Goal: Navigation & Orientation: Understand site structure

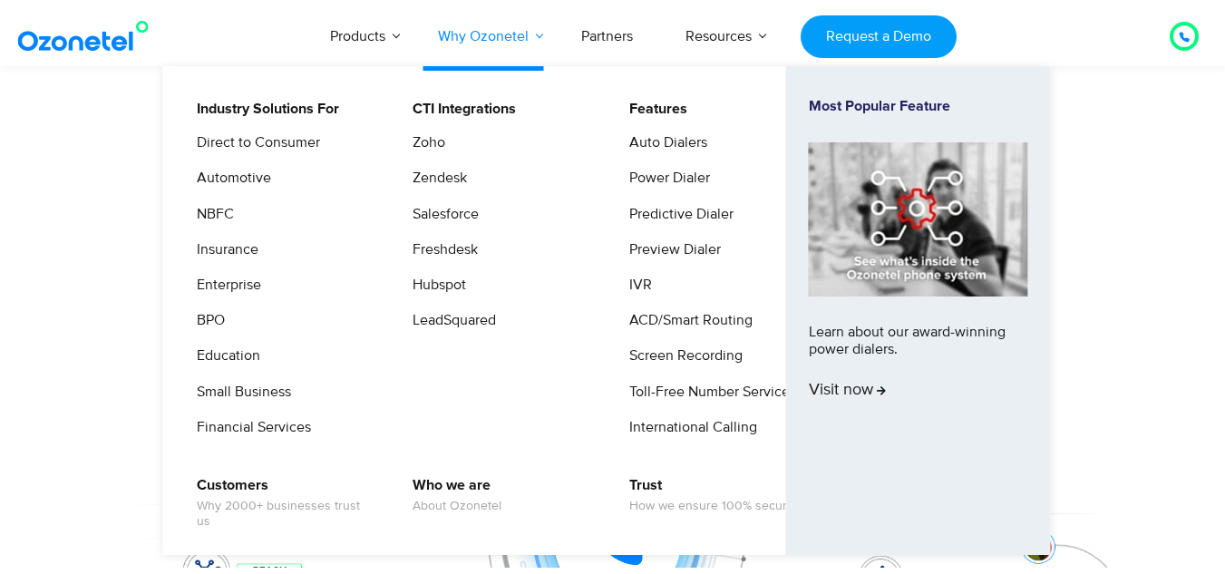
scroll to position [363, 0]
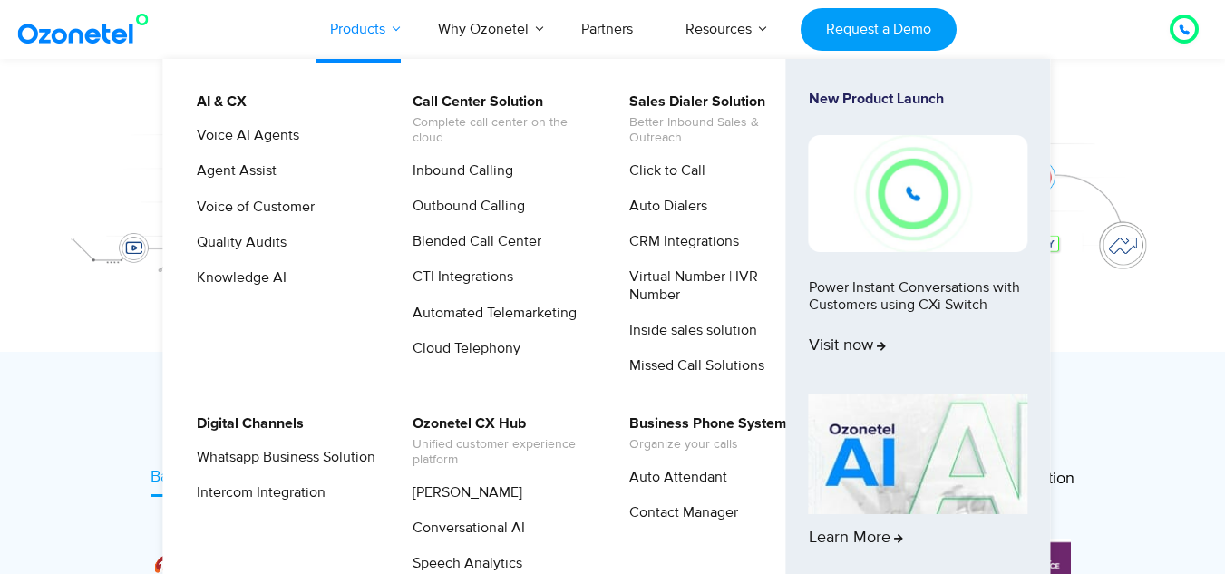
click at [395, 38] on link "Products" at bounding box center [358, 29] width 108 height 60
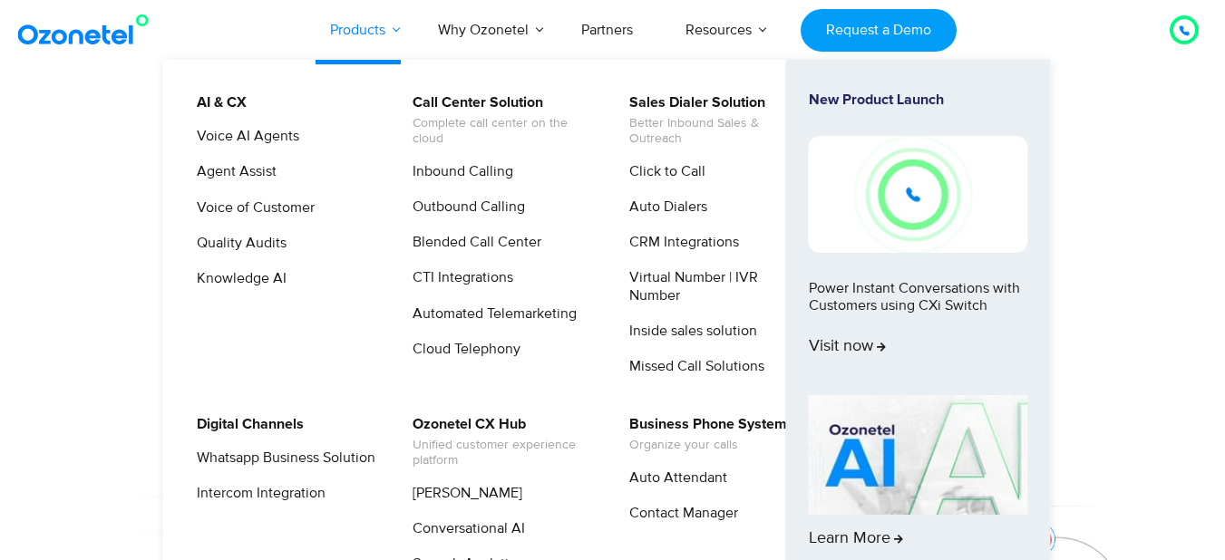
click at [369, 18] on link "Products" at bounding box center [358, 30] width 108 height 60
click at [366, 36] on link "Products" at bounding box center [358, 30] width 108 height 60
click at [377, 35] on link "Products" at bounding box center [358, 30] width 108 height 60
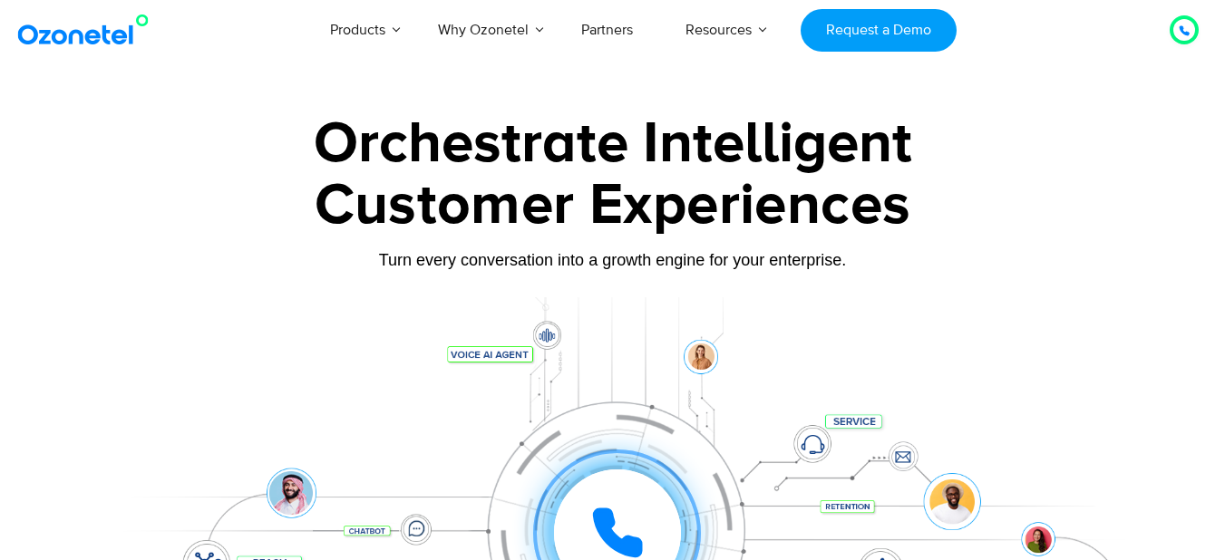
click at [92, 161] on div "Orchestrate Intelligent" at bounding box center [613, 144] width 1134 height 58
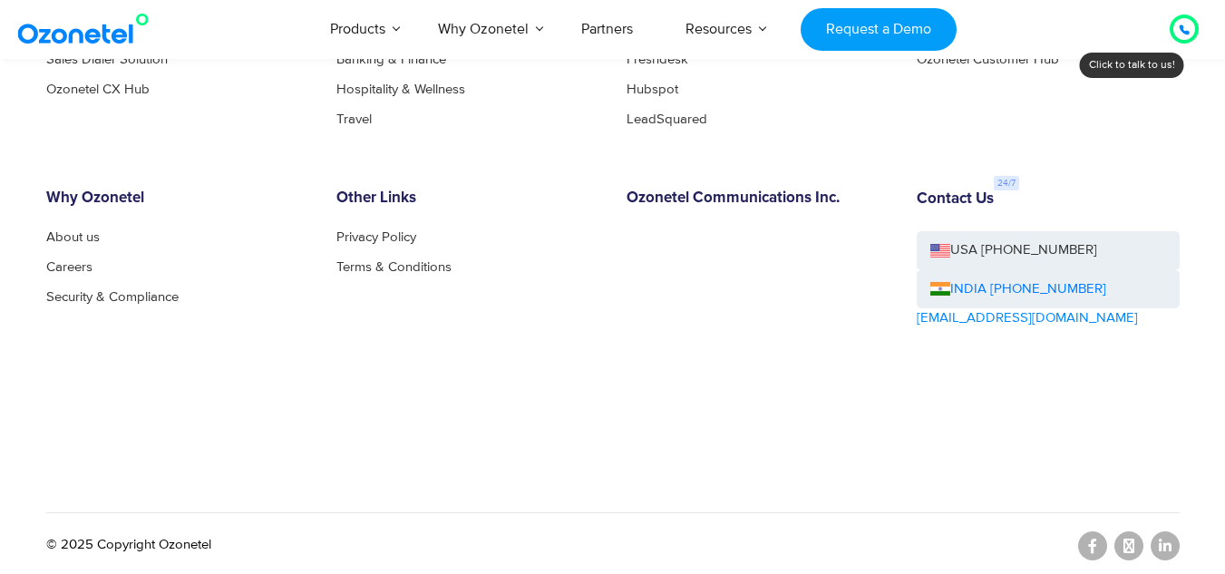
scroll to position [10087, 0]
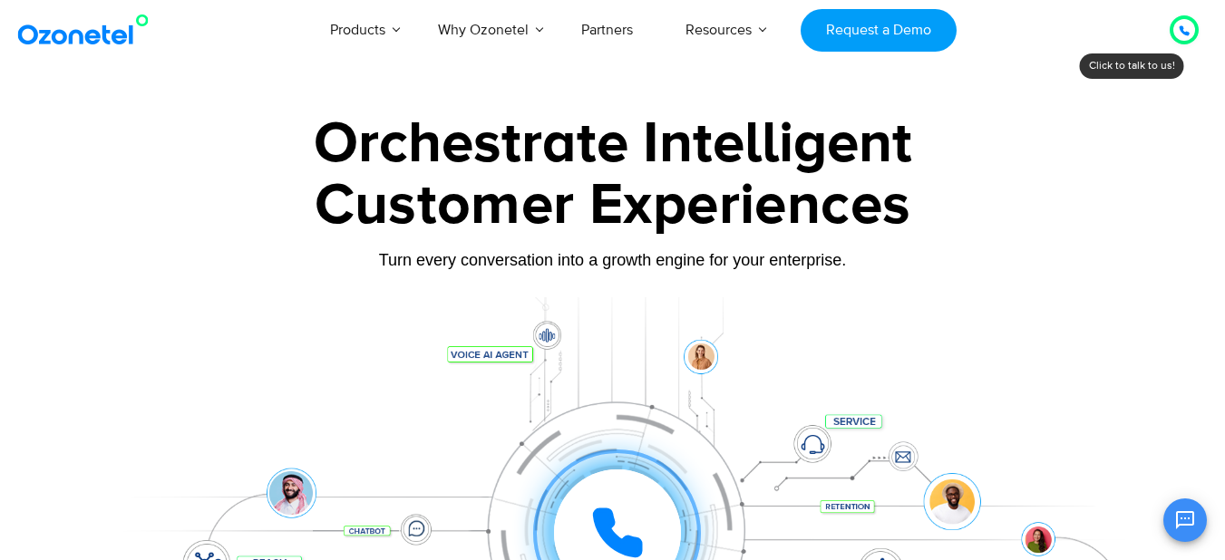
click at [1183, 26] on icon at bounding box center [1184, 30] width 11 height 11
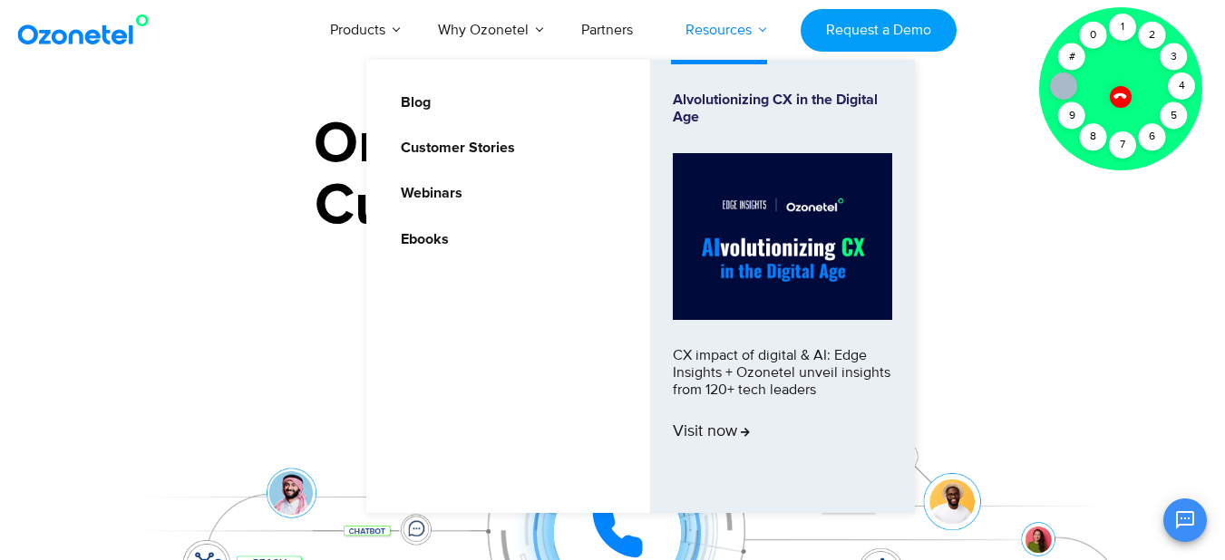
click at [703, 29] on link "Resources" at bounding box center [718, 30] width 119 height 60
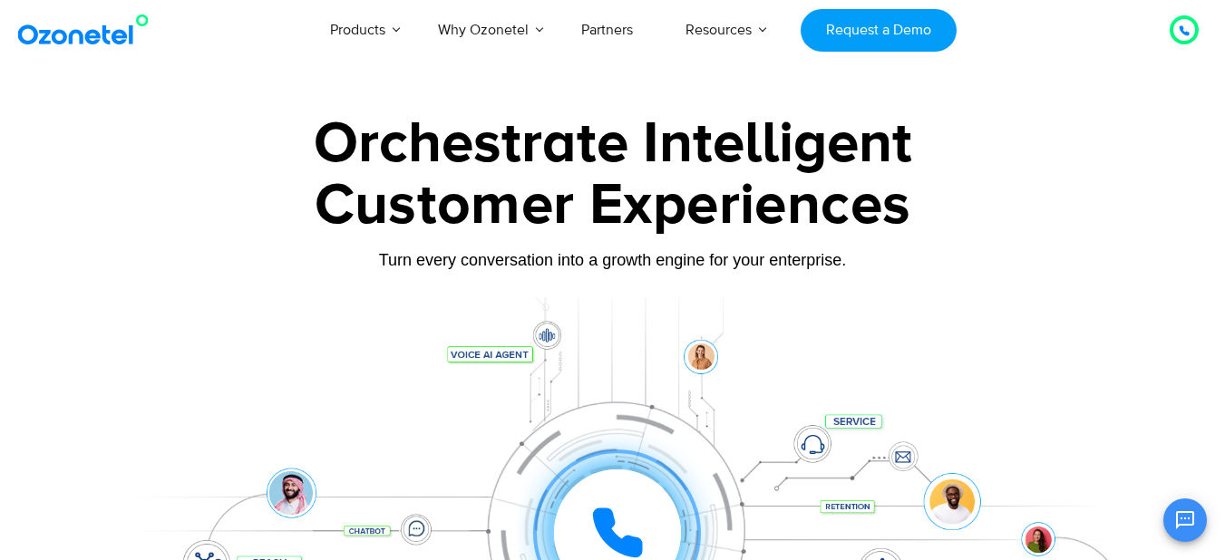
click at [1180, 26] on icon at bounding box center [1184, 30] width 11 height 11
click at [1197, 35] on div at bounding box center [1184, 29] width 29 height 29
click at [1184, 35] on icon at bounding box center [1184, 30] width 11 height 11
click at [1185, 35] on icon at bounding box center [1184, 30] width 11 height 11
click at [1183, 35] on icon at bounding box center [1184, 30] width 11 height 11
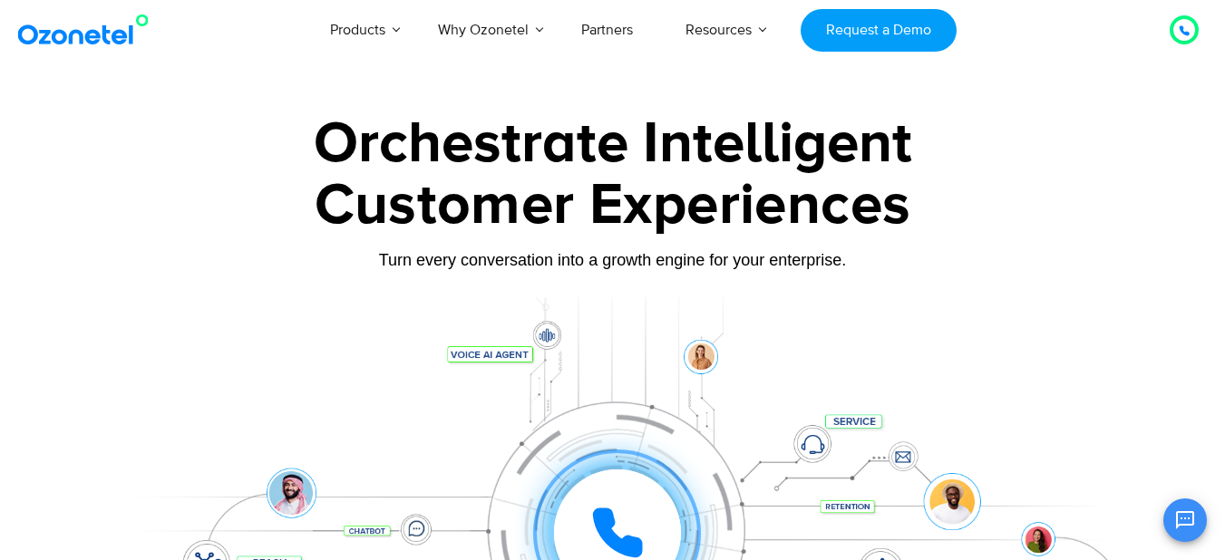
click at [1180, 29] on icon at bounding box center [1184, 30] width 9 height 9
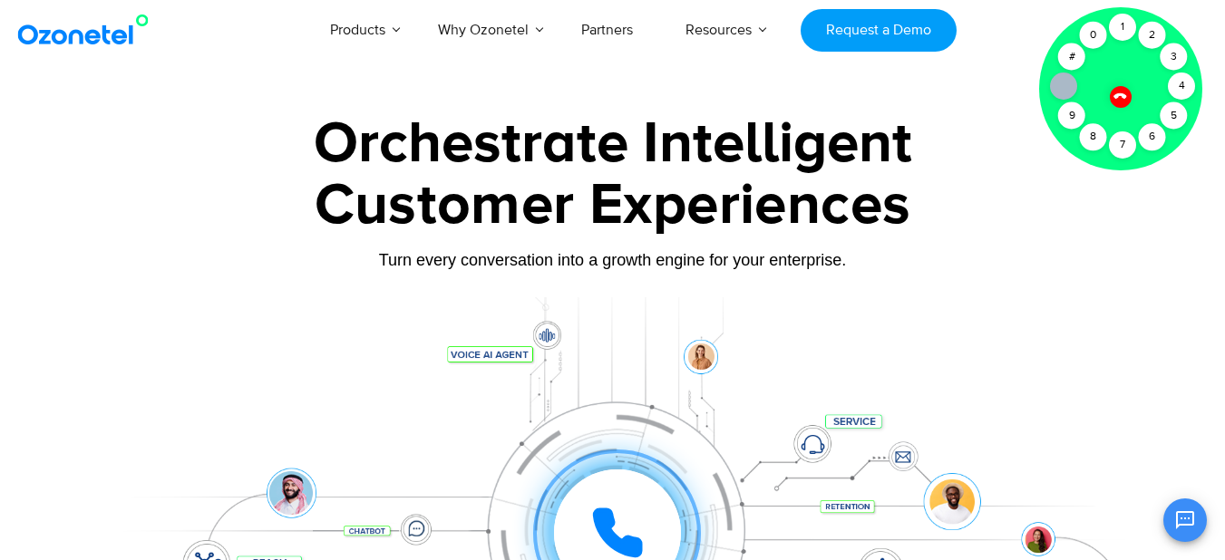
click at [1114, 98] on icon at bounding box center [1120, 95] width 15 height 15
